Goal: Find specific page/section: Find specific page/section

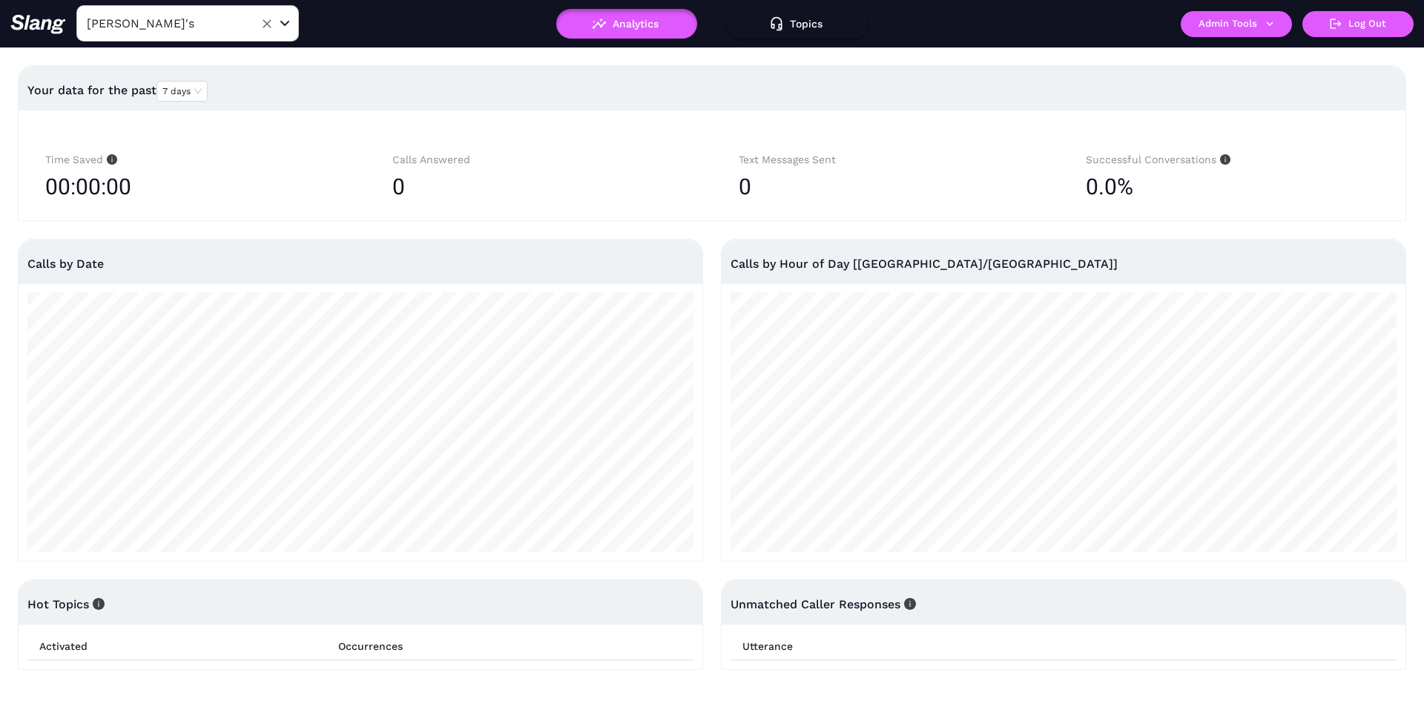
click at [214, 10] on div "[PERSON_NAME]'s ​" at bounding box center [187, 23] width 223 height 36
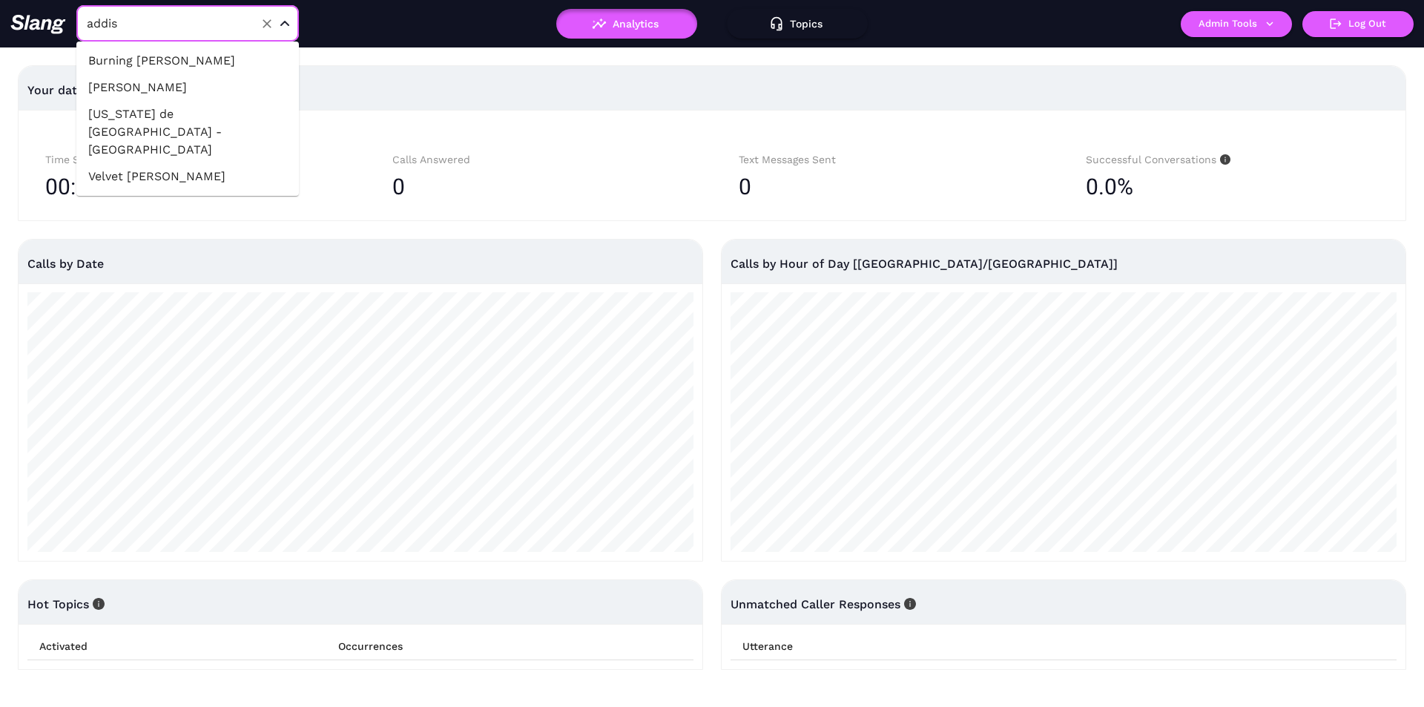
type input "addiso"
click at [152, 117] on li "[US_STATE] de [GEOGRAPHIC_DATA] - [GEOGRAPHIC_DATA]" at bounding box center [187, 132] width 223 height 62
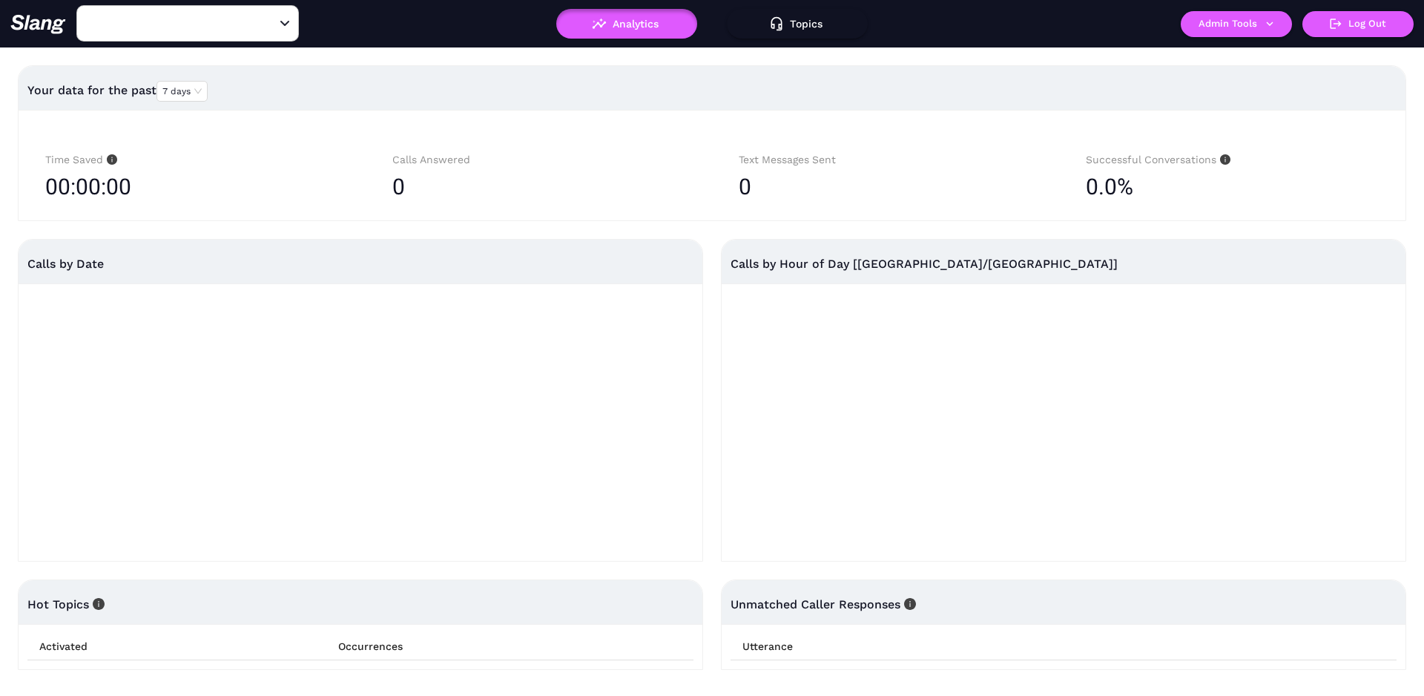
type input "[US_STATE] de [GEOGRAPHIC_DATA] - [GEOGRAPHIC_DATA]"
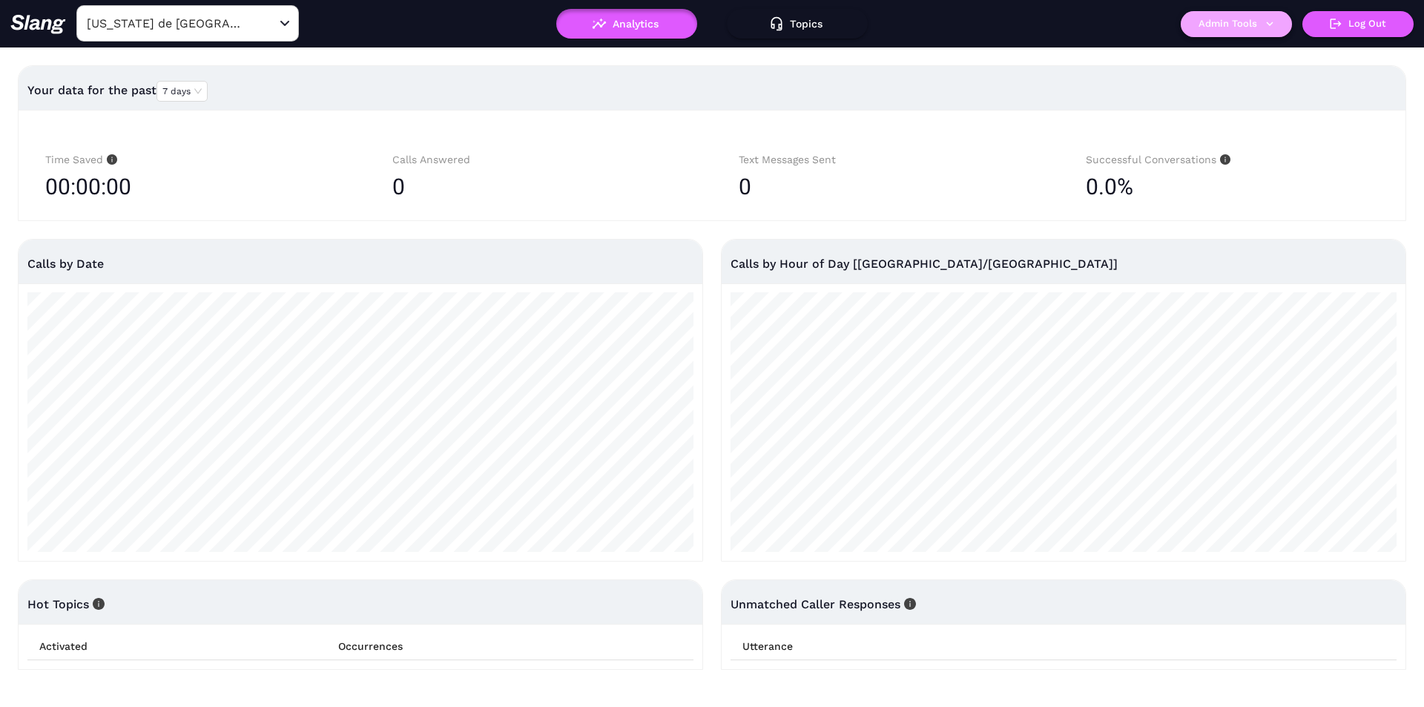
click at [1197, 24] on button "Admin Tools" at bounding box center [1236, 24] width 111 height 26
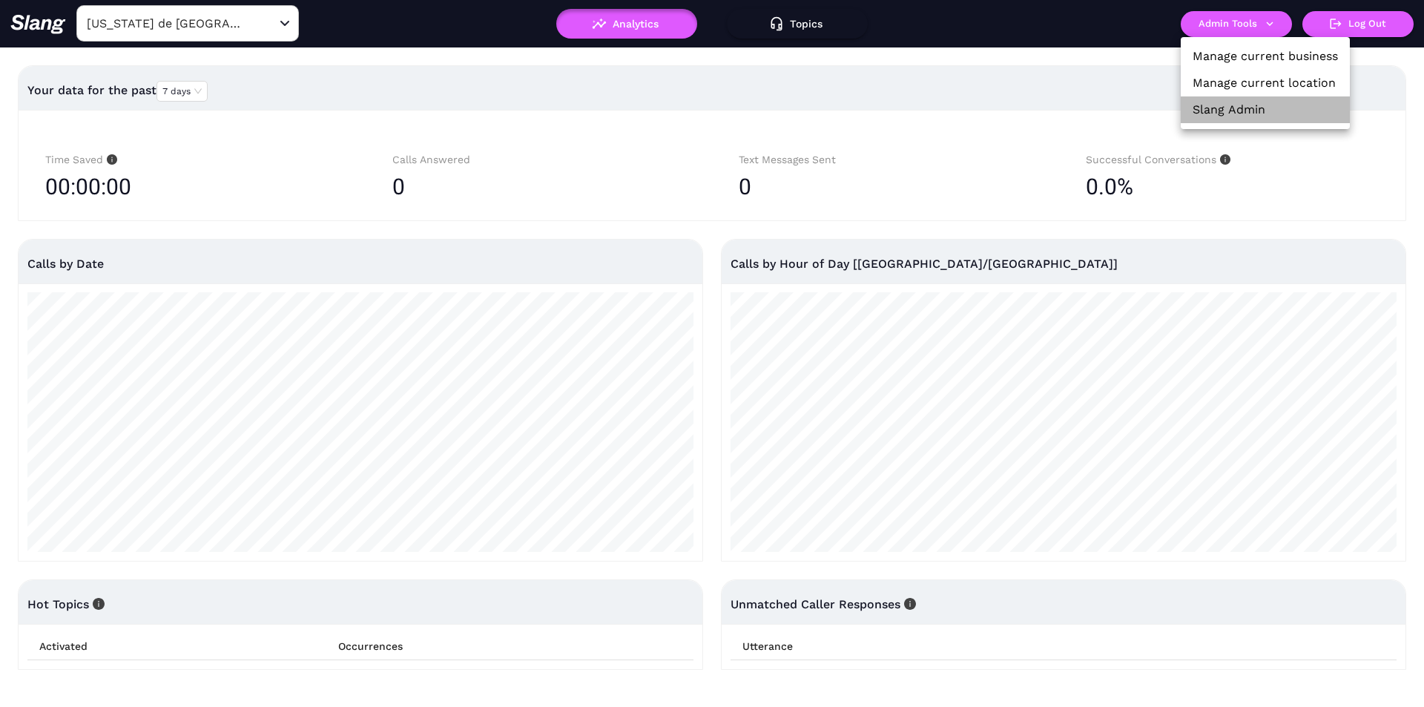
click at [1210, 119] on li "Slang Admin" at bounding box center [1265, 109] width 169 height 27
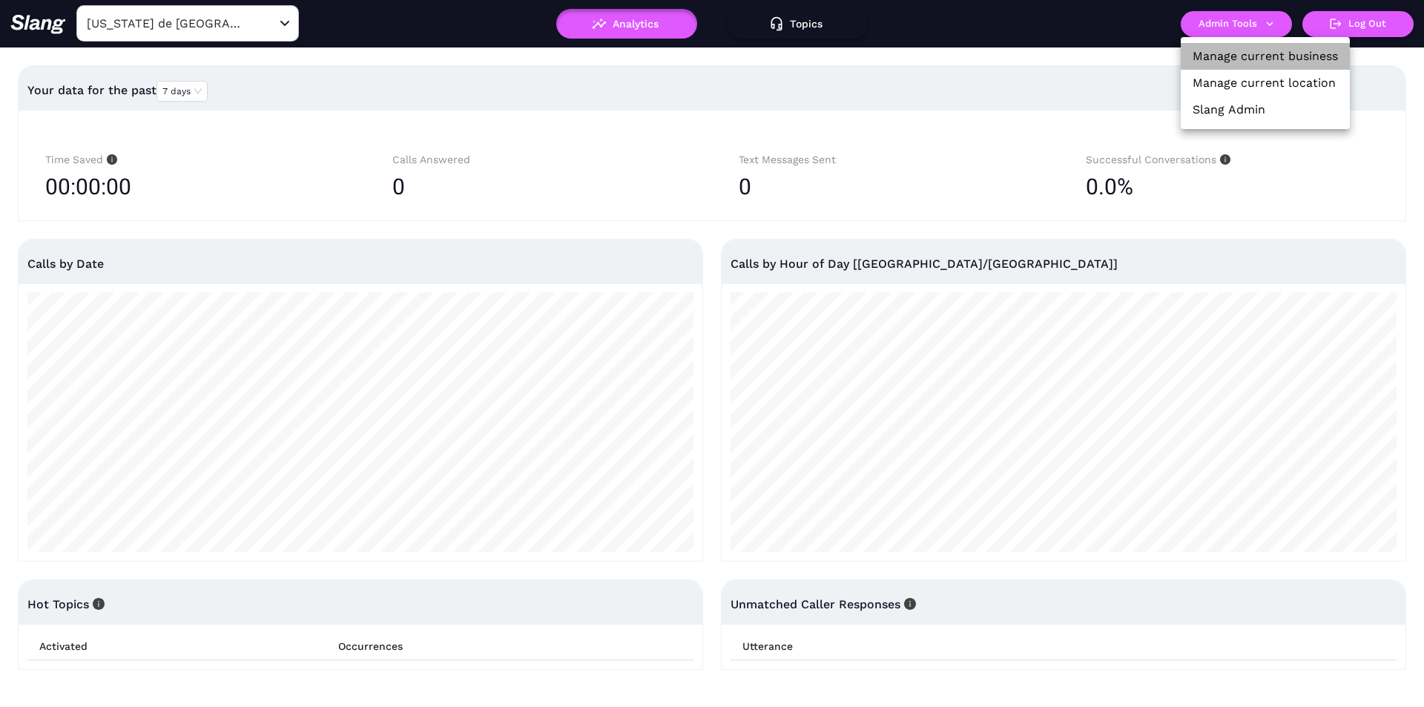
click at [1224, 56] on link "Manage current business" at bounding box center [1265, 56] width 145 height 18
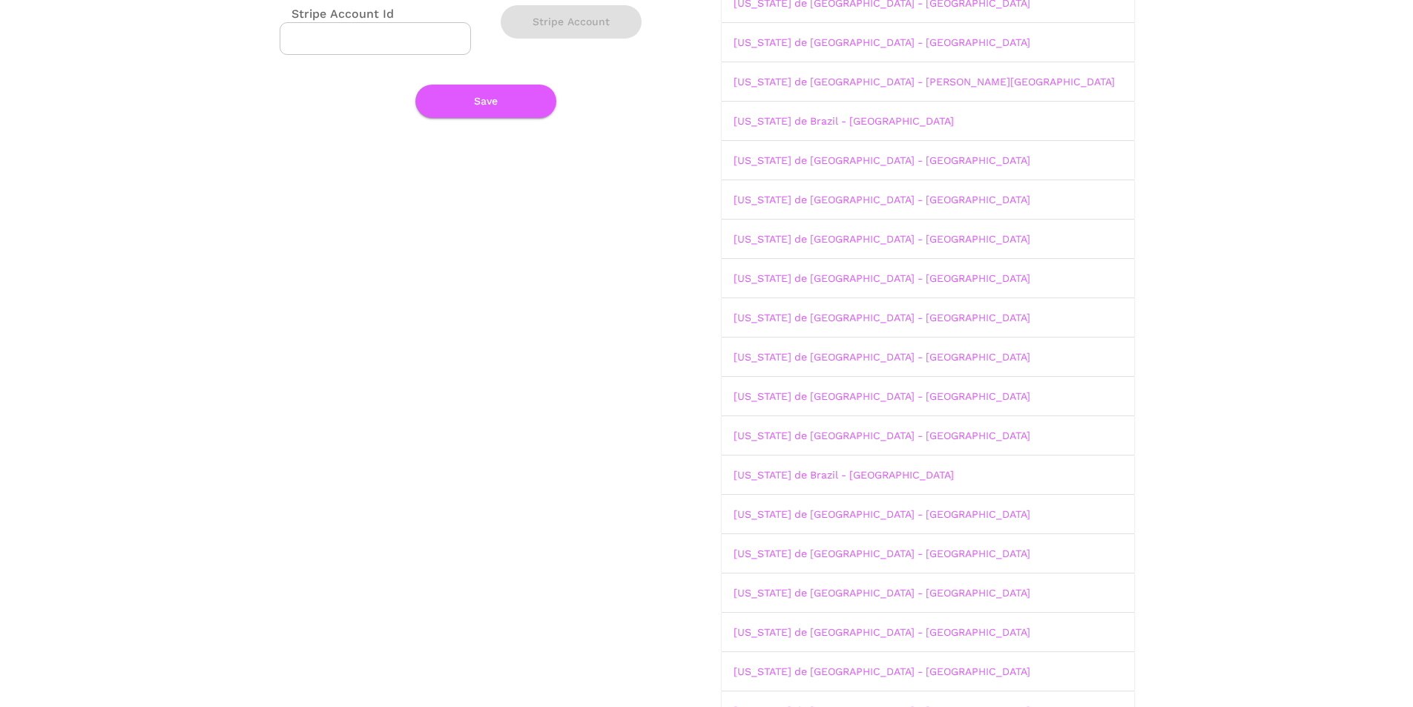
scroll to position [148, 0]
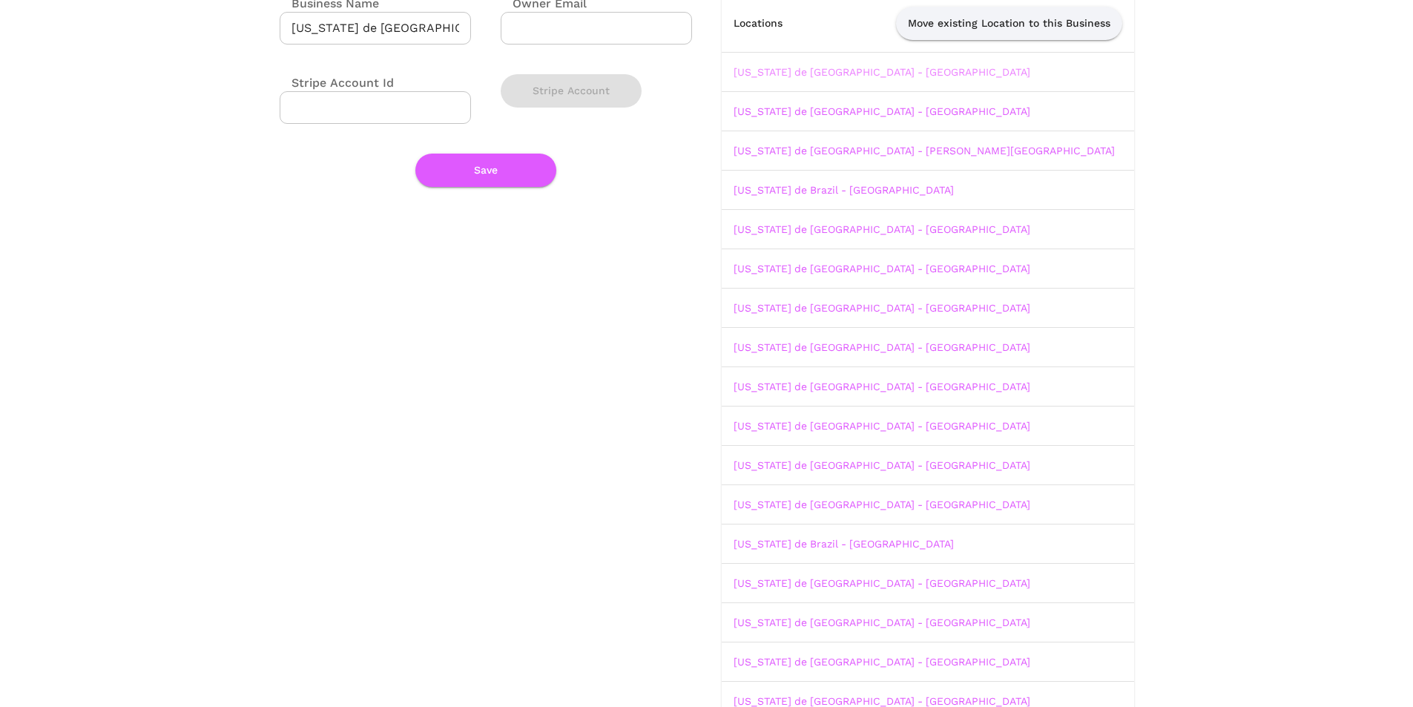
click at [784, 72] on link "[US_STATE] de [GEOGRAPHIC_DATA] - [GEOGRAPHIC_DATA]" at bounding box center [882, 72] width 297 height 12
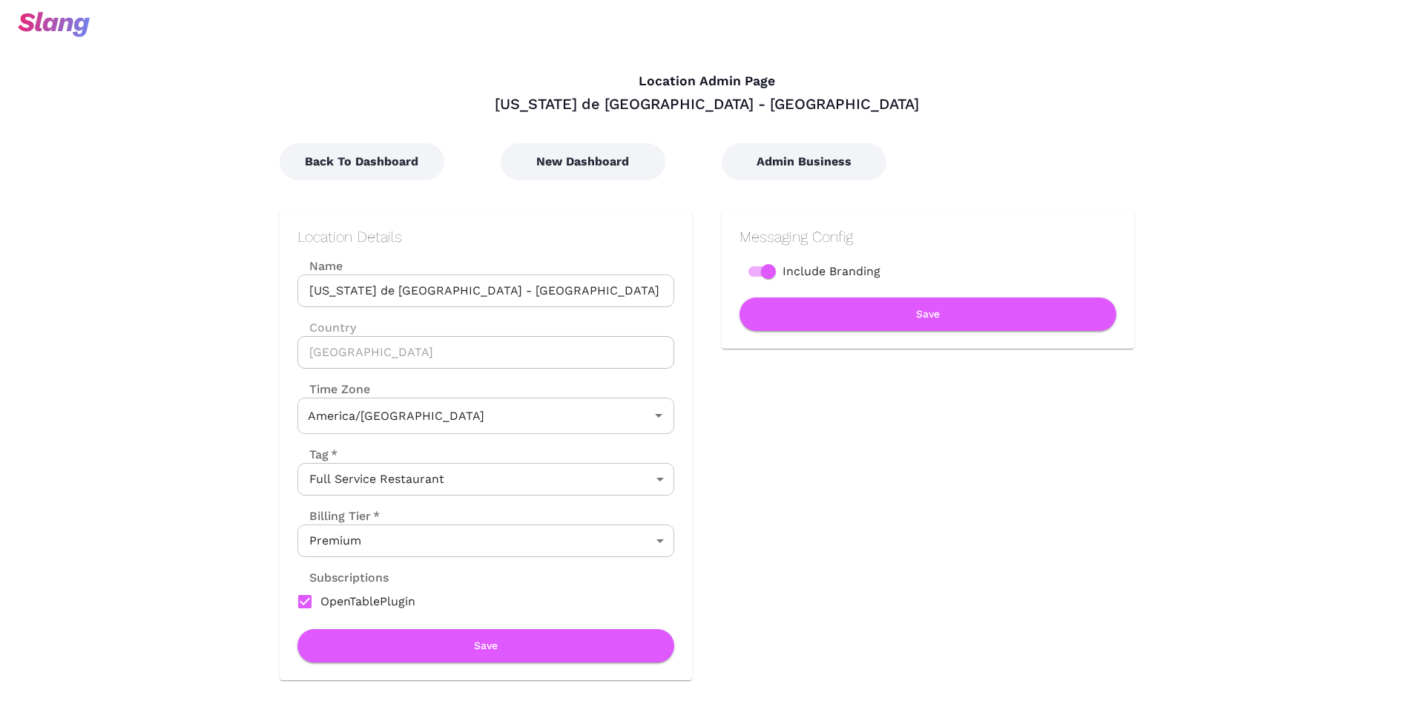
type input "Central Time"
